Goal: Task Accomplishment & Management: Complete application form

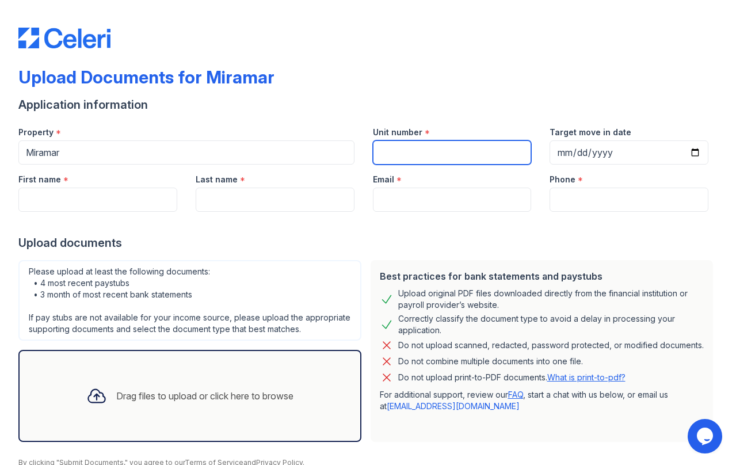
click at [481, 157] on input "Unit number" at bounding box center [452, 153] width 159 height 24
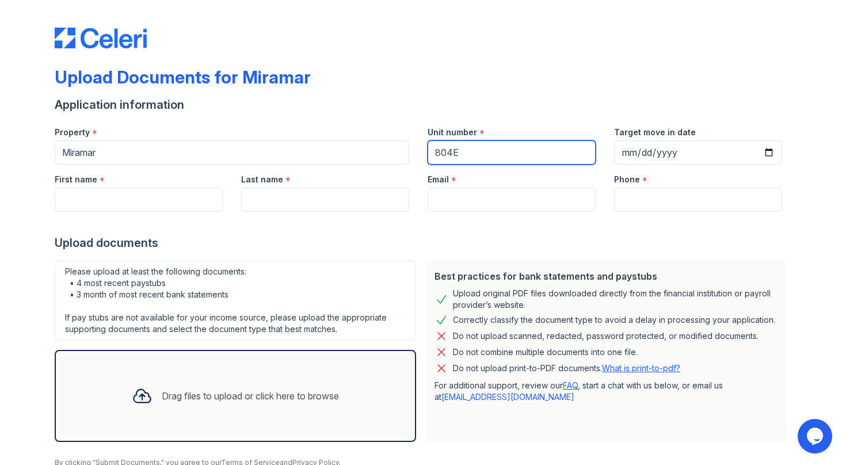
type input "804E"
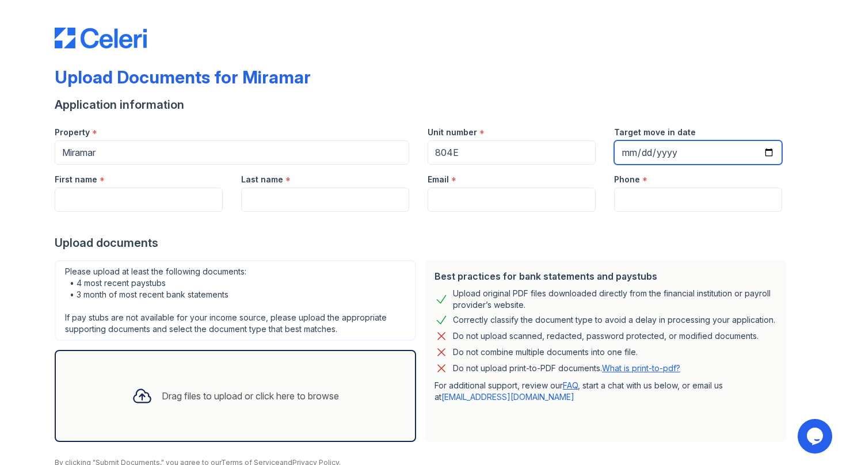
click at [704, 151] on input "Target move in date" at bounding box center [698, 153] width 168 height 24
click at [736, 148] on input "Target move in date" at bounding box center [698, 153] width 168 height 24
type input "[DATE]"
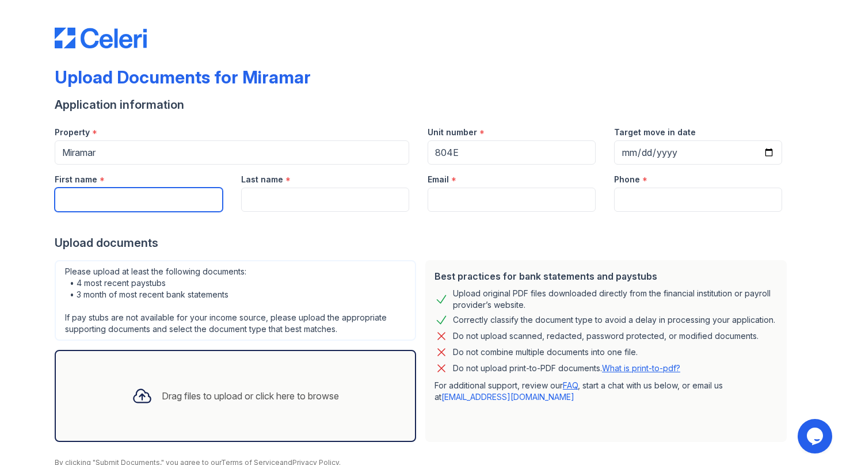
click at [124, 197] on input "First name" at bounding box center [139, 200] width 168 height 24
type input "JIAYU"
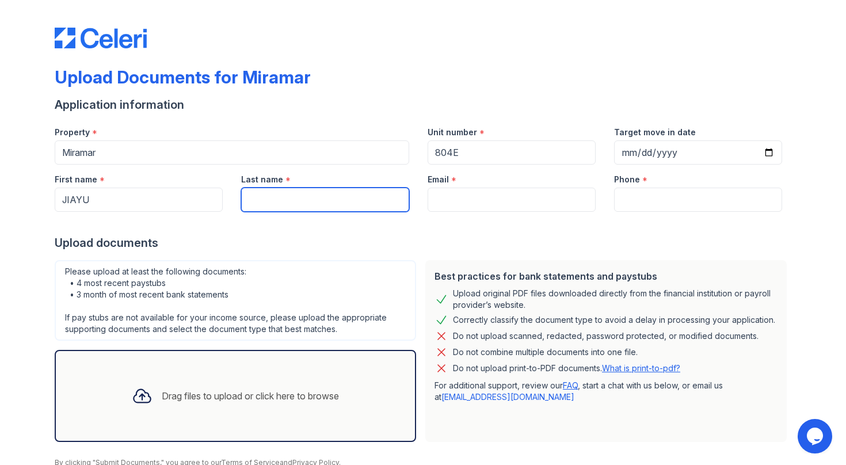
click at [266, 210] on input "Last name" at bounding box center [325, 200] width 168 height 24
click at [297, 200] on input "Last name" at bounding box center [325, 200] width 168 height 24
type input "MA"
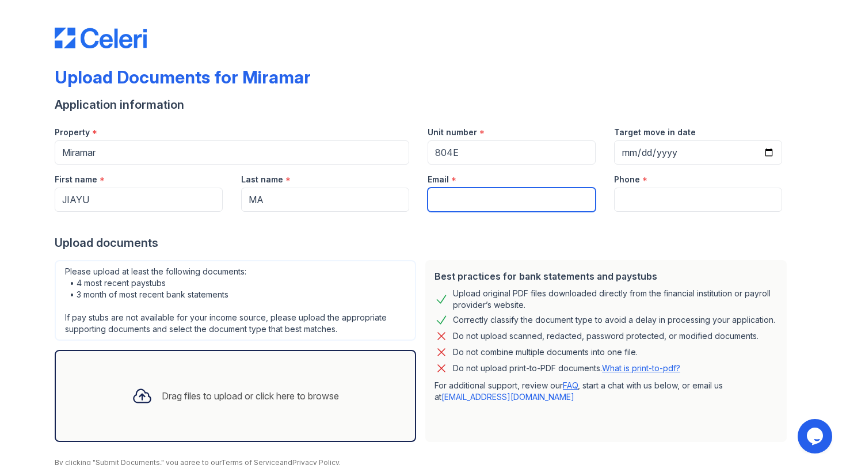
click at [479, 198] on input "Email" at bounding box center [512, 200] width 168 height 24
paste input "[EMAIL_ADDRESS][DOMAIN_NAME]"
type input "[EMAIL_ADDRESS][DOMAIN_NAME]"
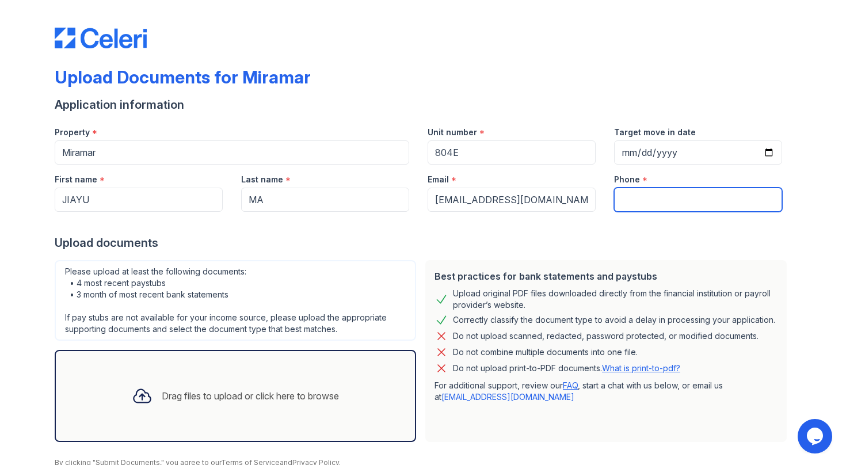
click at [695, 208] on input "Phone" at bounding box center [698, 200] width 168 height 24
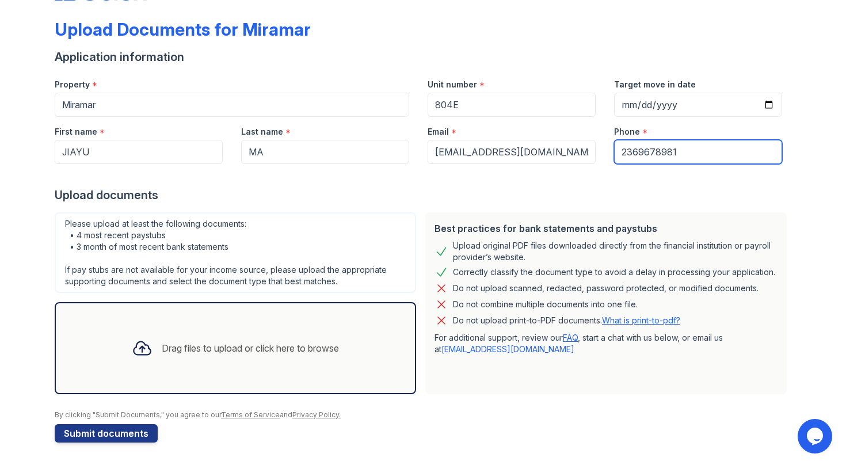
scroll to position [48, 0]
type input "2369678981"
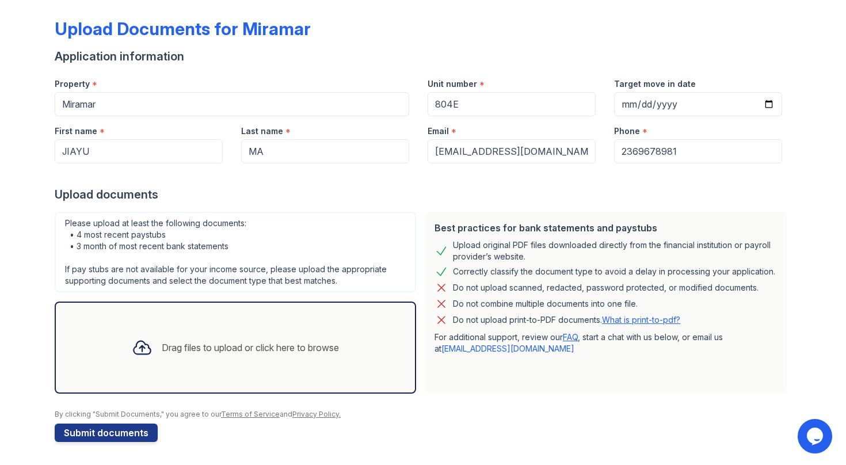
click at [180, 336] on div "Drag files to upload or click here to browse" at bounding box center [236, 347] width 226 height 39
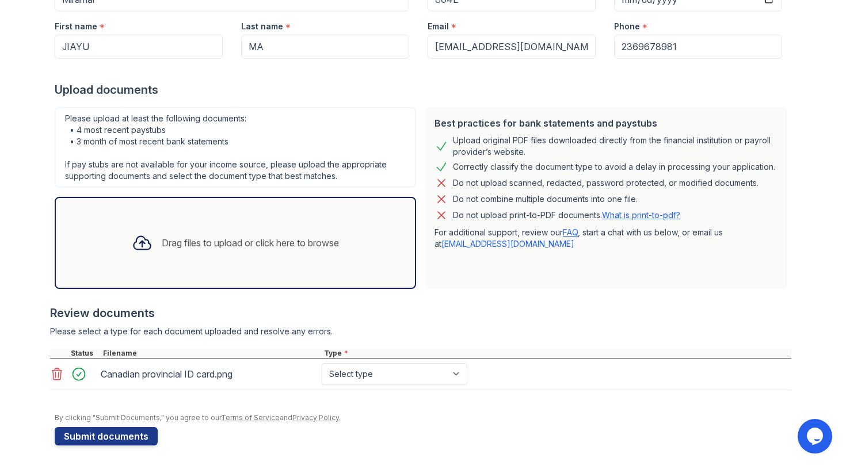
scroll to position [157, 0]
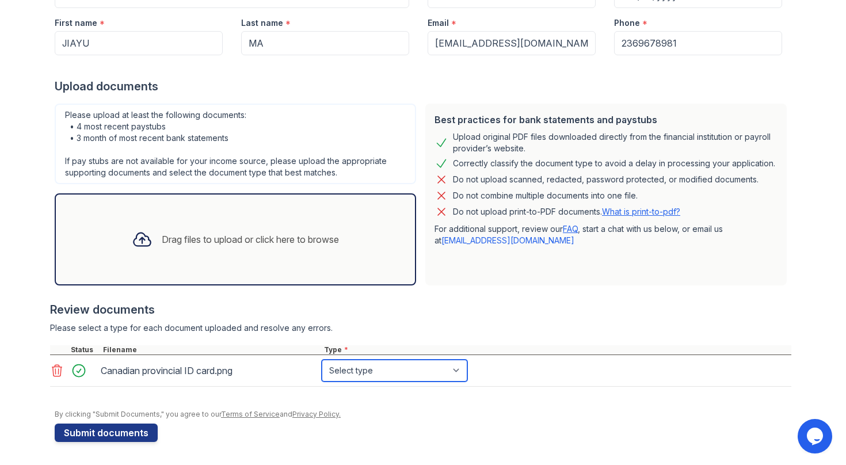
click at [401, 370] on select "Select type Paystub Bank Statement Offer Letter Tax Documents Benefit Award Let…" at bounding box center [395, 371] width 146 height 22
select select "other"
click at [196, 275] on div "Drag files to upload or click here to browse" at bounding box center [236, 239] width 362 height 92
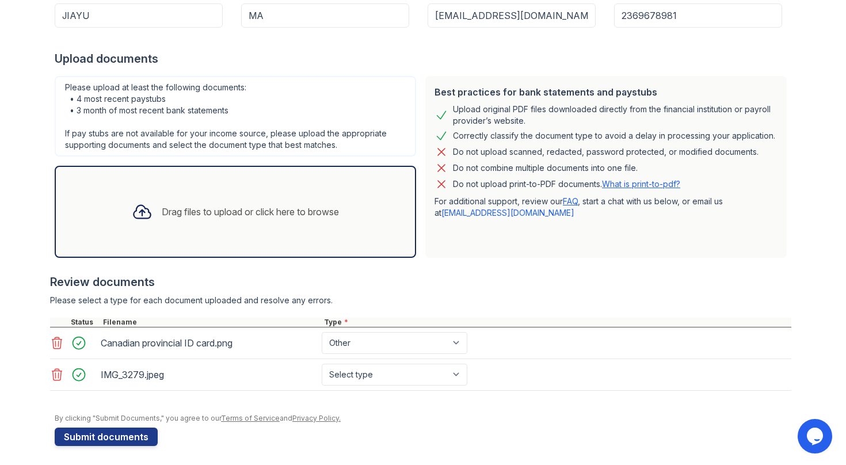
scroll to position [188, 0]
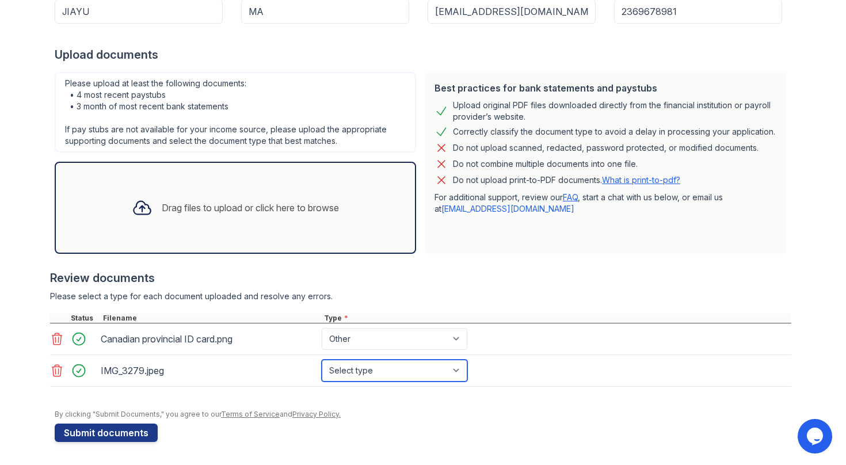
click at [389, 369] on select "Select type Paystub Bank Statement Offer Letter Tax Documents Benefit Award Let…" at bounding box center [395, 371] width 146 height 22
select select "other"
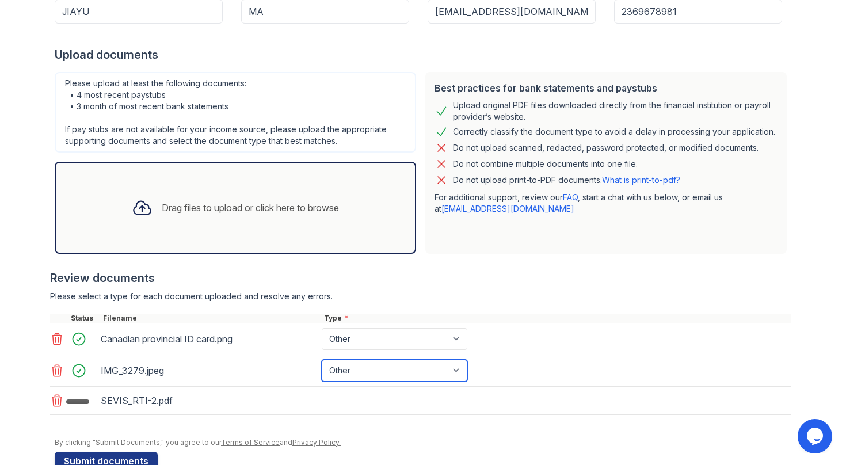
scroll to position [217, 0]
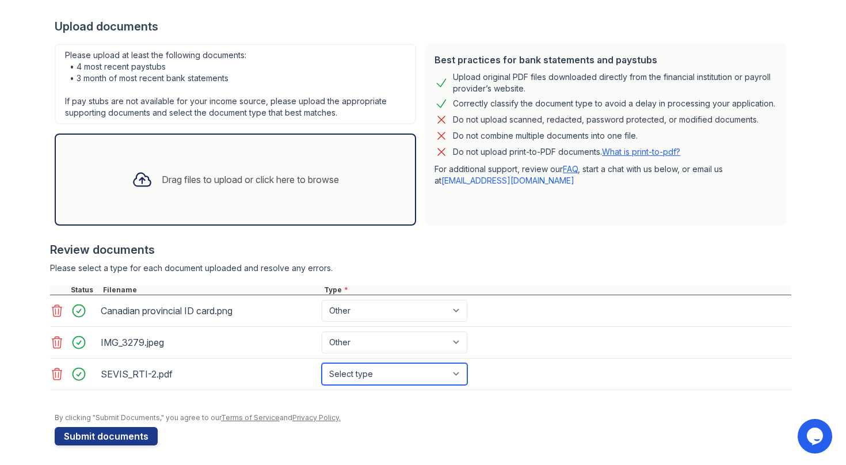
click at [343, 379] on select "Select type Paystub Bank Statement Offer Letter Tax Documents Benefit Award Let…" at bounding box center [395, 374] width 146 height 22
select select "other"
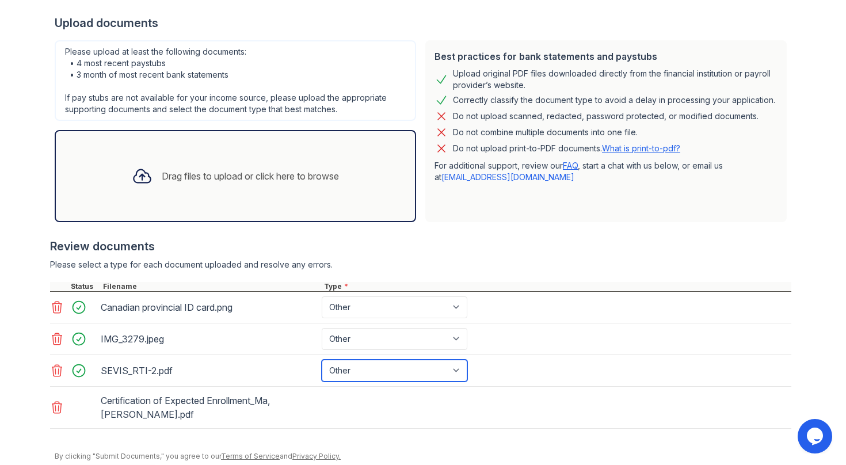
scroll to position [262, 0]
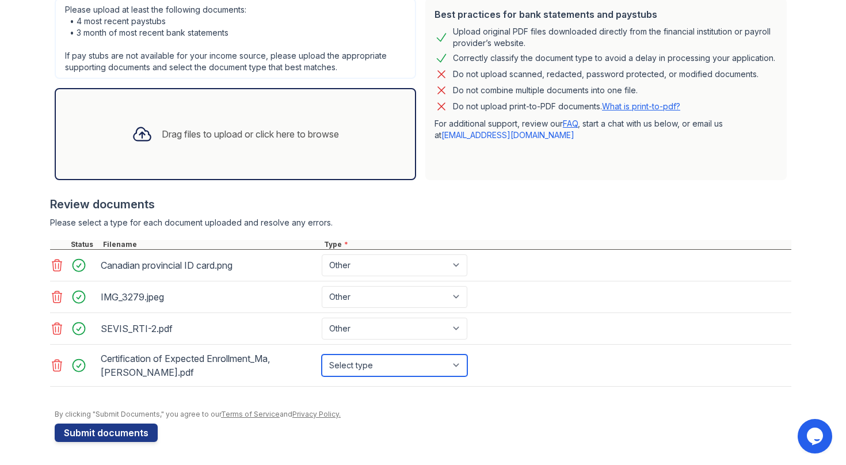
click at [360, 371] on select "Select type Paystub Bank Statement Offer Letter Tax Documents Benefit Award Let…" at bounding box center [395, 366] width 146 height 22
select select "offer_letter"
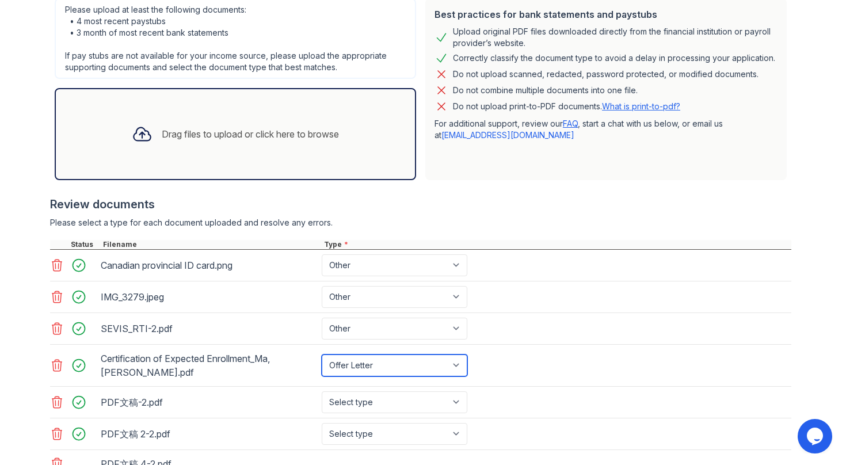
scroll to position [354, 0]
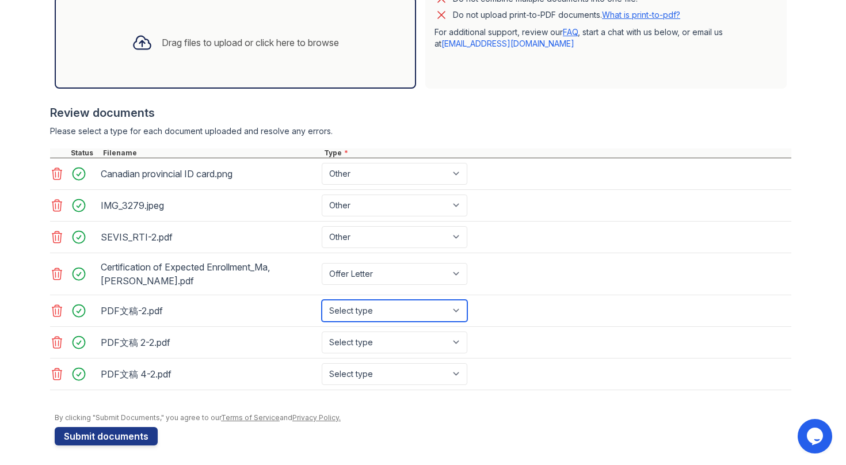
click at [374, 310] on select "Select type Paystub Bank Statement Offer Letter Tax Documents Benefit Award Let…" at bounding box center [395, 311] width 146 height 22
select select "bank_statement"
click at [361, 341] on select "Select type Paystub Bank Statement Offer Letter Tax Documents Benefit Award Let…" at bounding box center [395, 343] width 146 height 22
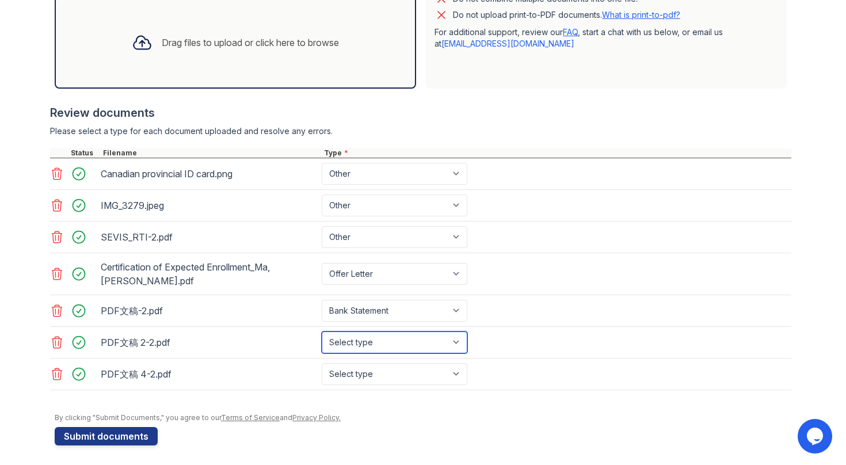
select select "bank_statement"
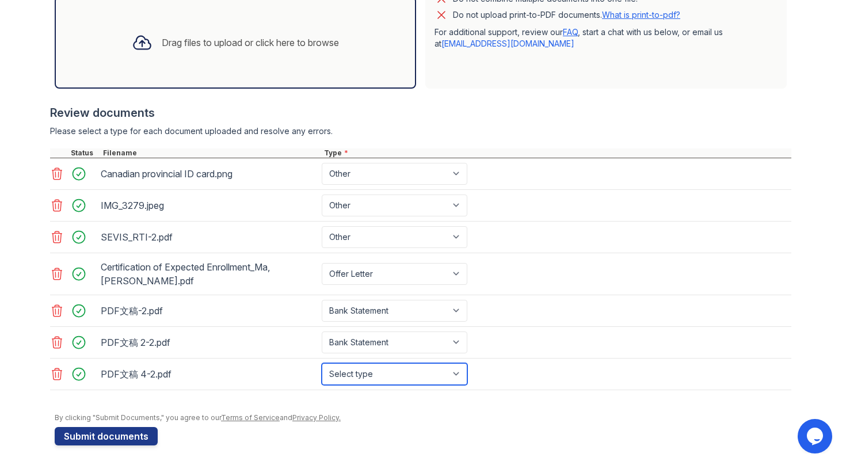
click at [351, 371] on select "Select type Paystub Bank Statement Offer Letter Tax Documents Benefit Award Let…" at bounding box center [395, 374] width 146 height 22
select select "bank_statement"
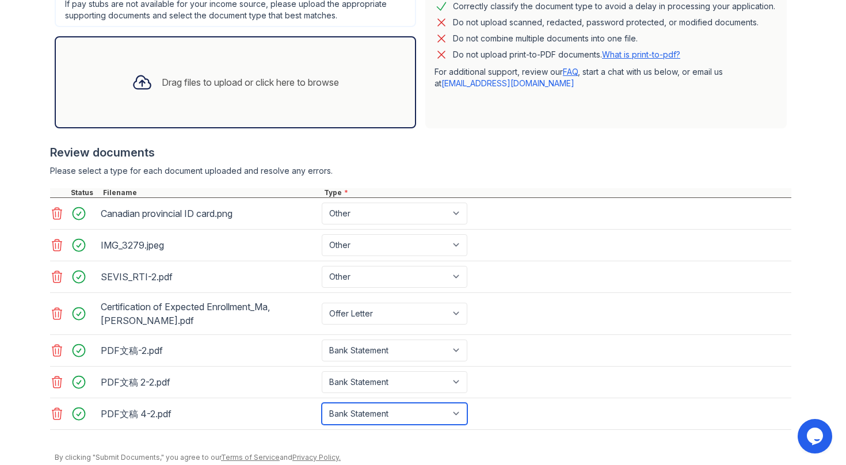
scroll to position [357, 0]
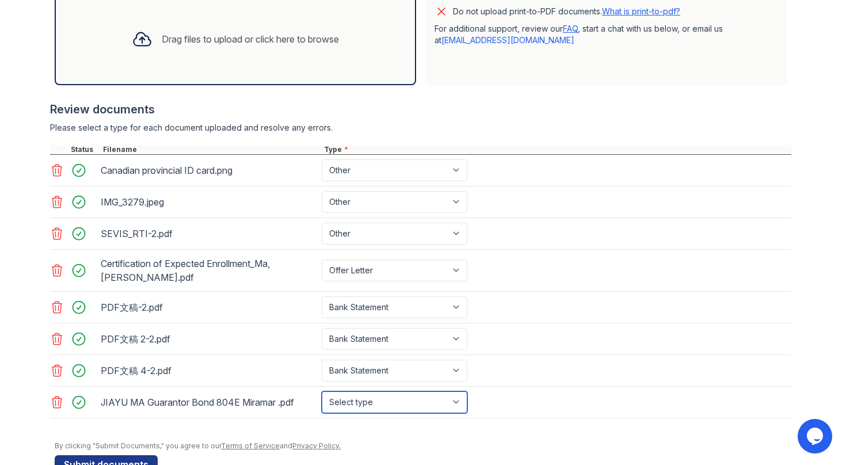
click at [368, 400] on select "Select type Paystub Bank Statement Offer Letter Tax Documents Benefit Award Let…" at bounding box center [395, 403] width 146 height 22
select select "other"
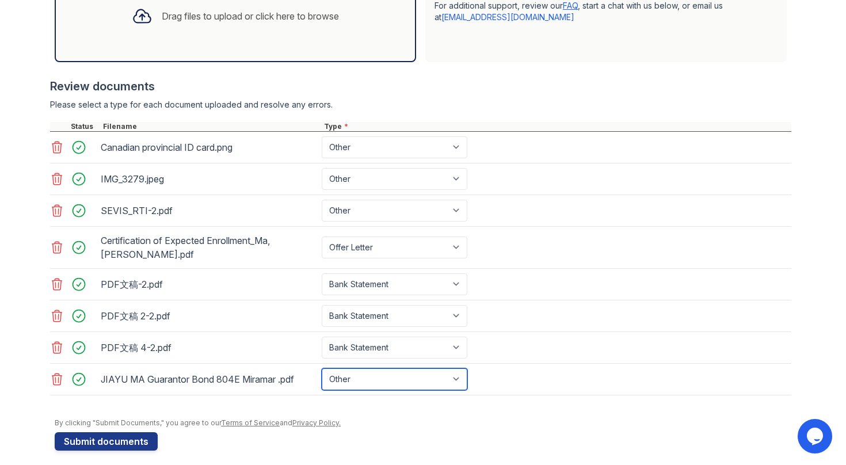
scroll to position [389, 0]
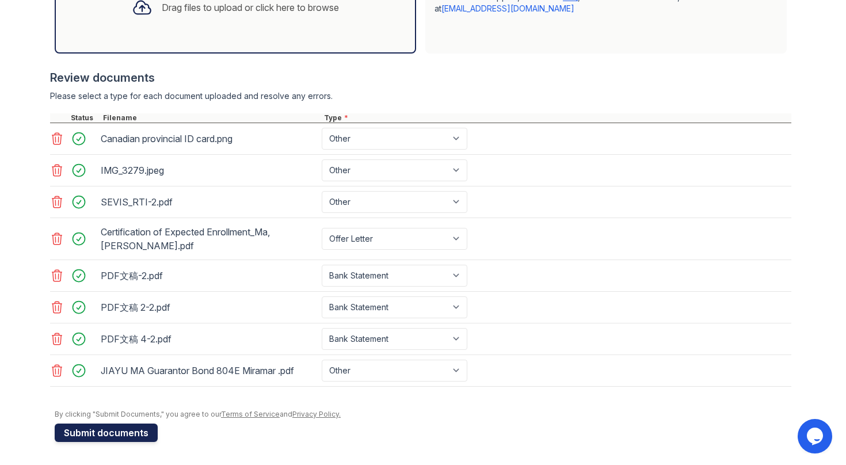
click at [129, 432] on button "Submit documents" at bounding box center [106, 433] width 103 height 18
